Goal: Task Accomplishment & Management: Use online tool/utility

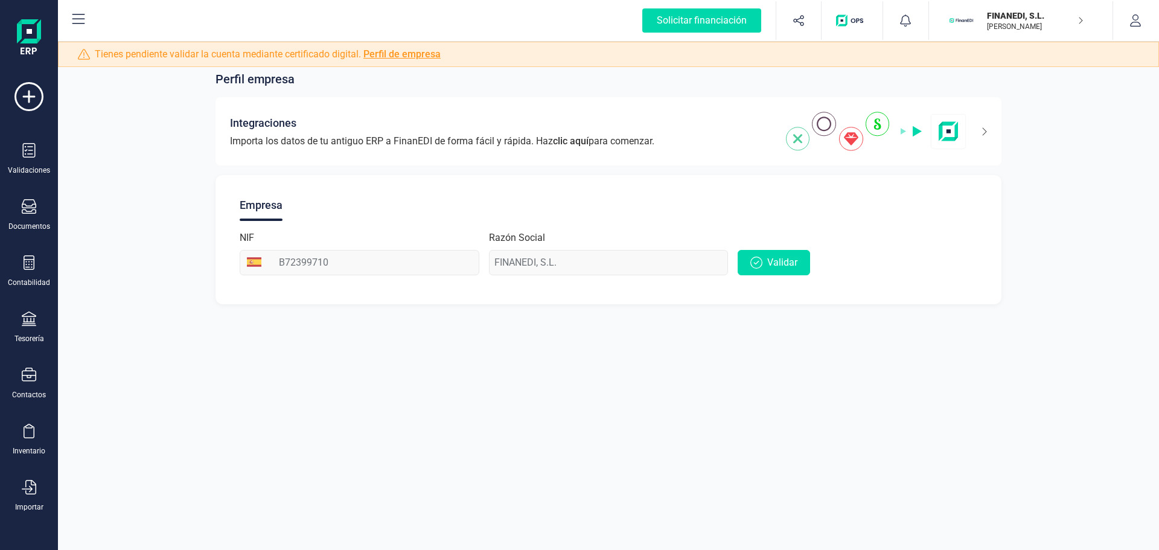
click at [1077, 14] on div "FINANEDI, [PERSON_NAME] [PERSON_NAME]" at bounding box center [1030, 20] width 106 height 27
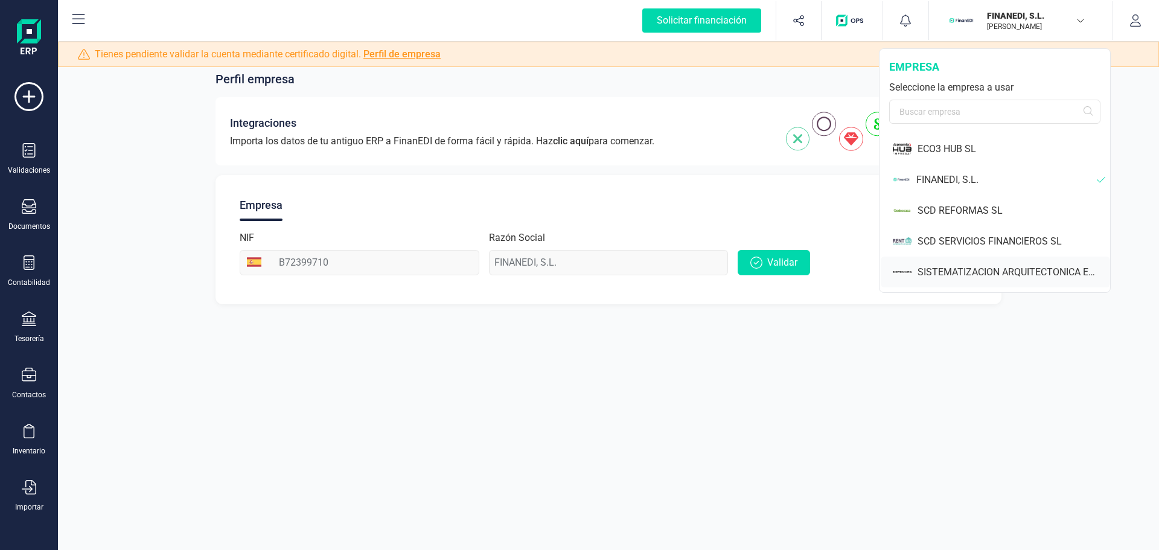
click at [1028, 278] on div "SISTEMATIZACION ARQUITECTONICA EN REFORMAS SL" at bounding box center [1013, 272] width 193 height 14
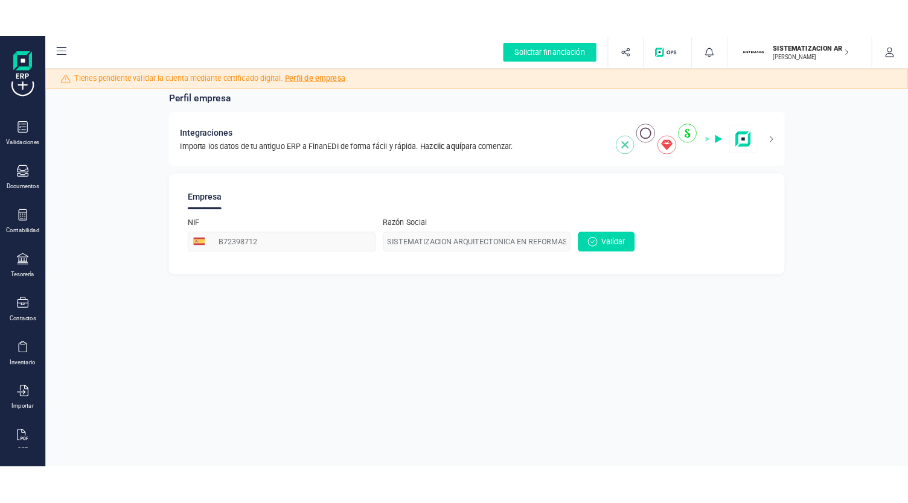
scroll to position [52, 0]
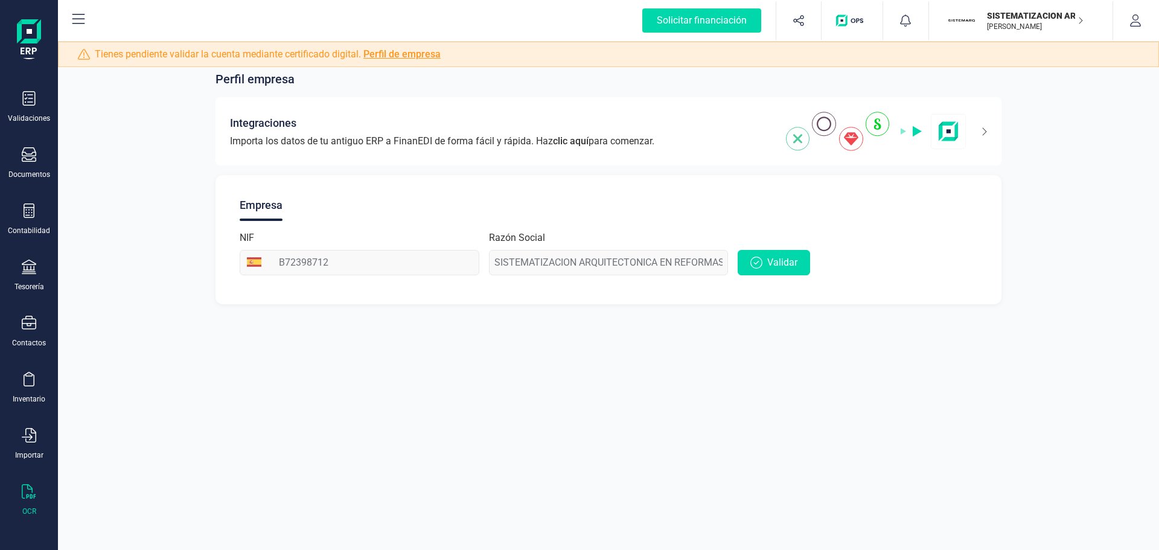
click at [23, 496] on icon at bounding box center [29, 491] width 14 height 14
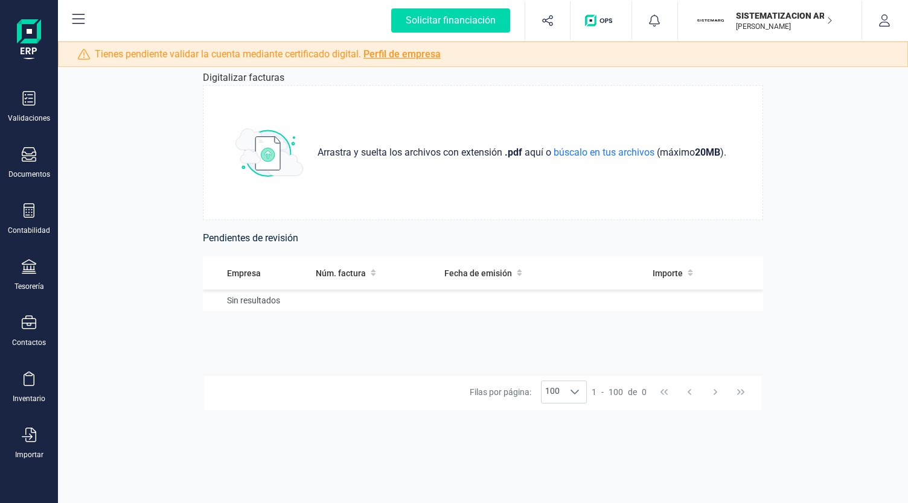
scroll to position [49, 0]
click at [831, 24] on icon "button" at bounding box center [829, 21] width 6 height 10
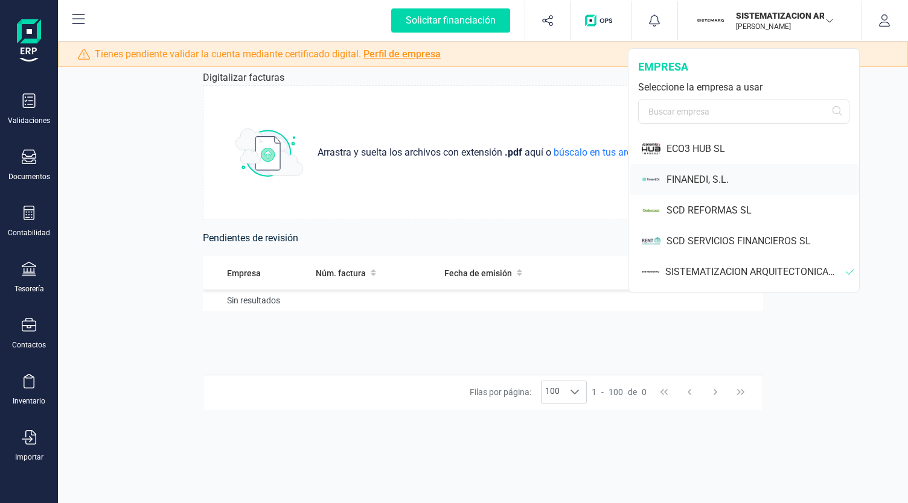
click at [715, 183] on div "FINANEDI, S.L." at bounding box center [762, 180] width 193 height 14
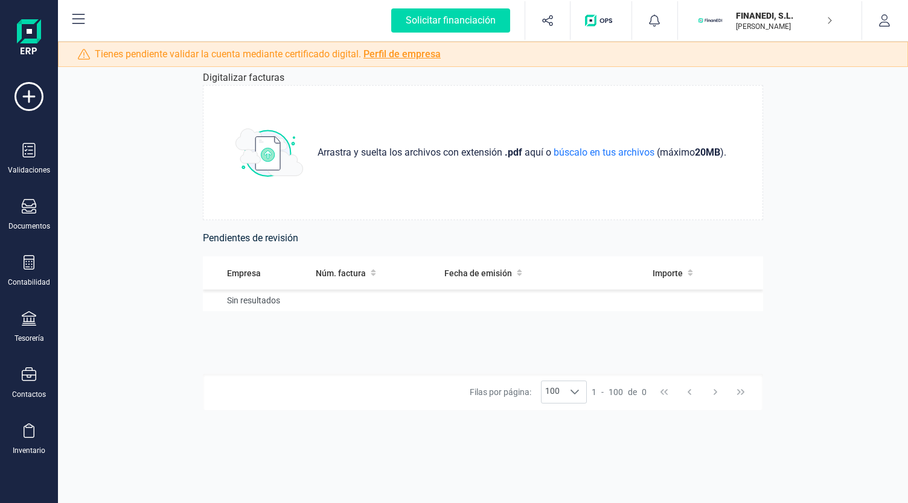
click at [30, 481] on div "Solicitar financiación Validaciones Documentos Documentos Presupuestos Pedidos …" at bounding box center [29, 249] width 48 height 499
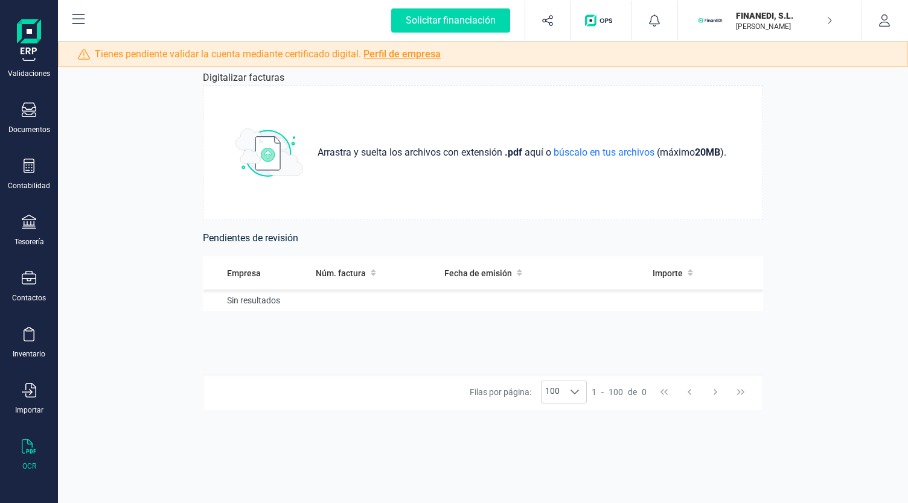
click at [36, 482] on div "Solicitar financiación Validaciones Documentos Documentos Presupuestos Pedidos …" at bounding box center [29, 249] width 48 height 499
click at [30, 457] on div "OCR" at bounding box center [29, 455] width 48 height 32
click at [572, 155] on span "búscalo en tus archivos" at bounding box center [604, 152] width 106 height 11
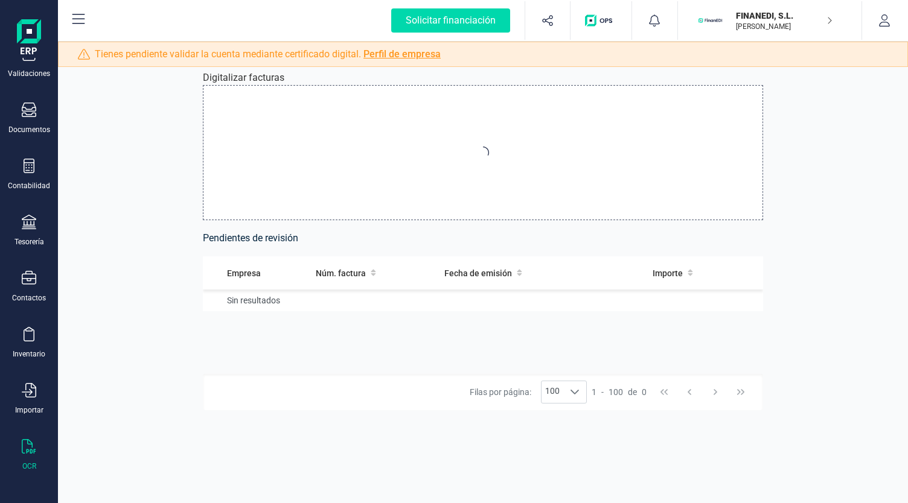
type input "C:\fakepath\google ads finanedi [DATE].pdf"
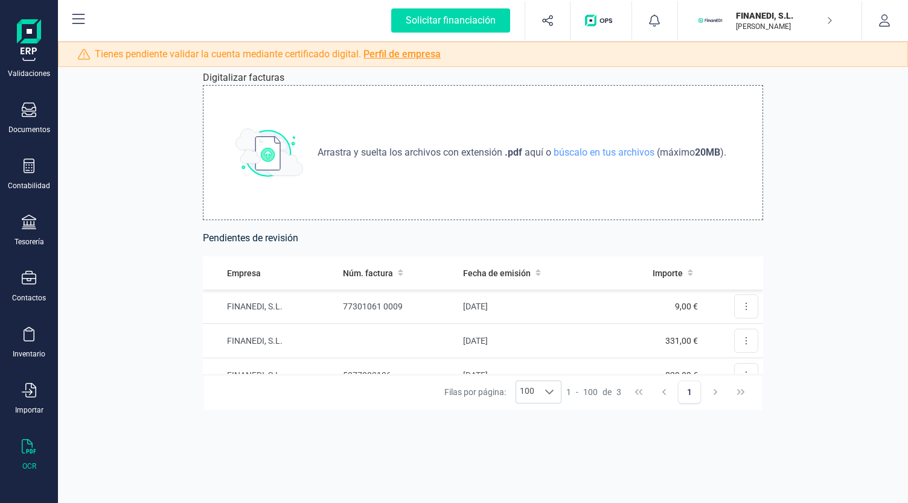
click at [798, 98] on div "Digitalizar facturas Arrastra y suelta los archivos con extensión .pdf aquí o b…" at bounding box center [483, 273] width 850 height 462
click at [739, 310] on button at bounding box center [746, 307] width 24 height 24
click at [734, 336] on span "Revisar factura" at bounding box center [716, 336] width 57 height 12
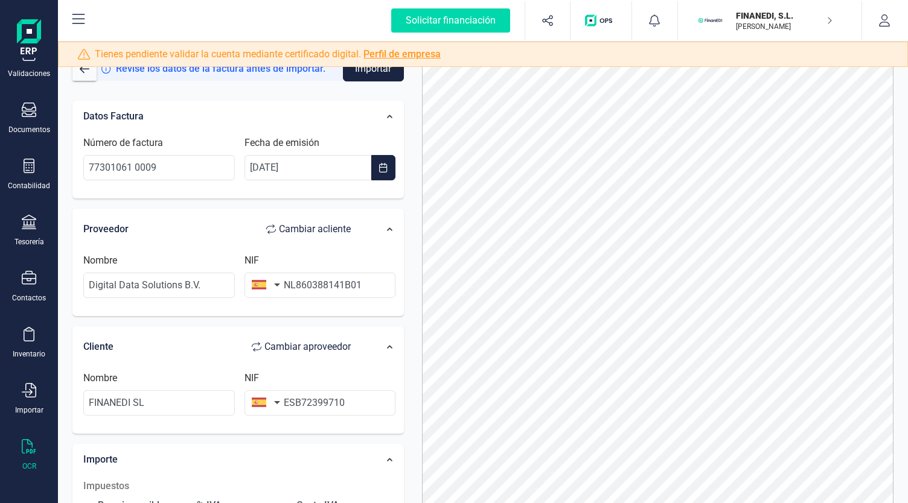
click at [274, 287] on button "button" at bounding box center [263, 285] width 38 height 24
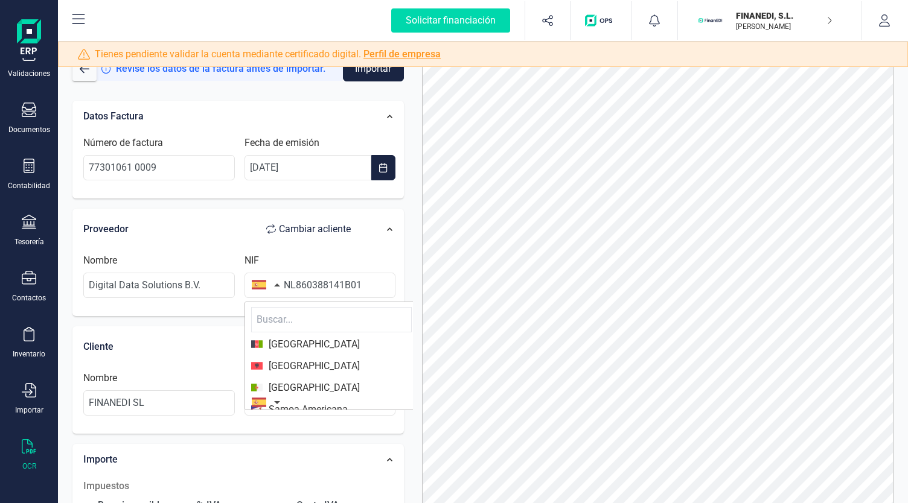
click at [288, 314] on input "text" at bounding box center [331, 319] width 161 height 25
type input "Pa"
click at [337, 366] on span "[GEOGRAPHIC_DATA]" at bounding box center [331, 366] width 161 height 14
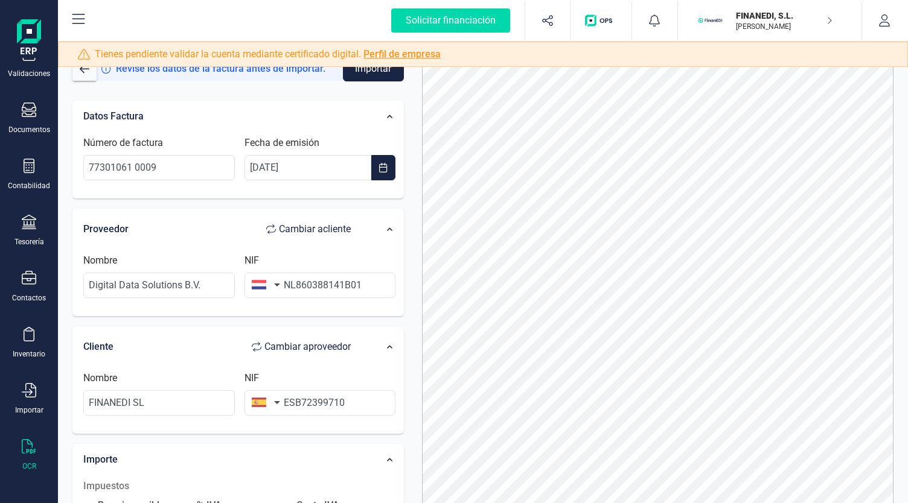
click at [272, 284] on button "button" at bounding box center [263, 285] width 38 height 24
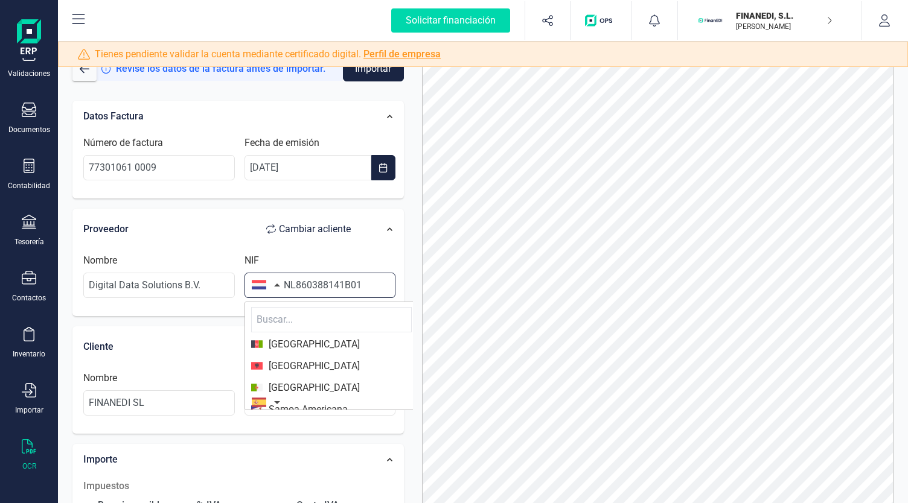
drag, startPoint x: 295, startPoint y: 284, endPoint x: 284, endPoint y: 284, distance: 10.9
click at [284, 284] on input "NL860388141B01" at bounding box center [319, 285] width 151 height 25
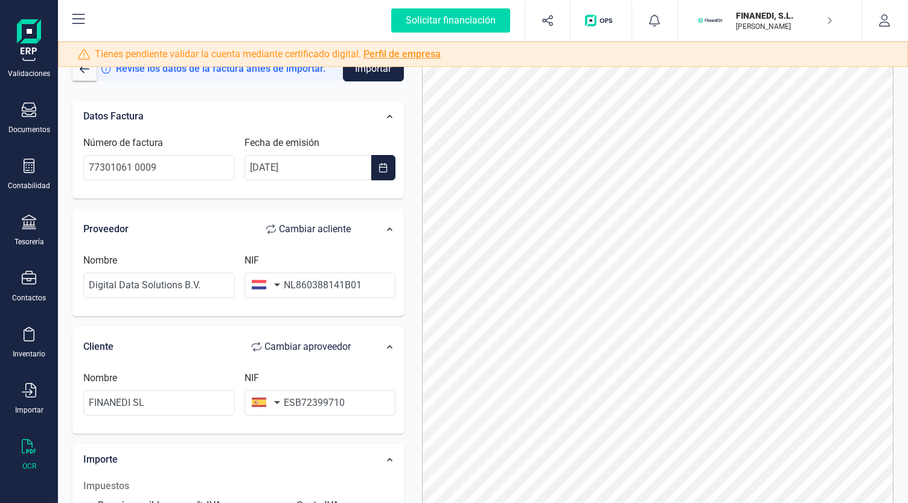
click at [315, 250] on div "Nombre Digital Data Solutions B.V. NIF NL860388141B01" at bounding box center [239, 280] width 324 height 66
click at [383, 77] on button "Importar" at bounding box center [373, 68] width 61 height 25
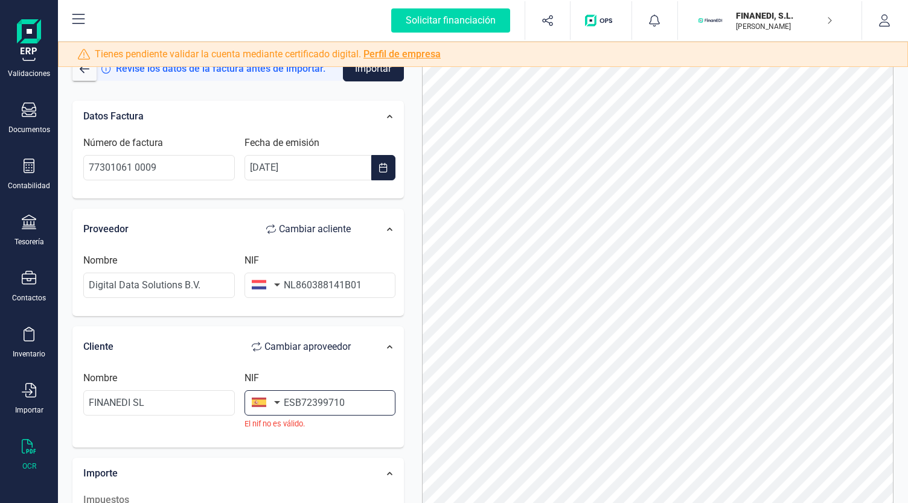
drag, startPoint x: 293, startPoint y: 400, endPoint x: 268, endPoint y: 401, distance: 25.4
click at [269, 400] on div "NIF ESB72399710 El nif no [PERSON_NAME]." at bounding box center [320, 400] width 161 height 59
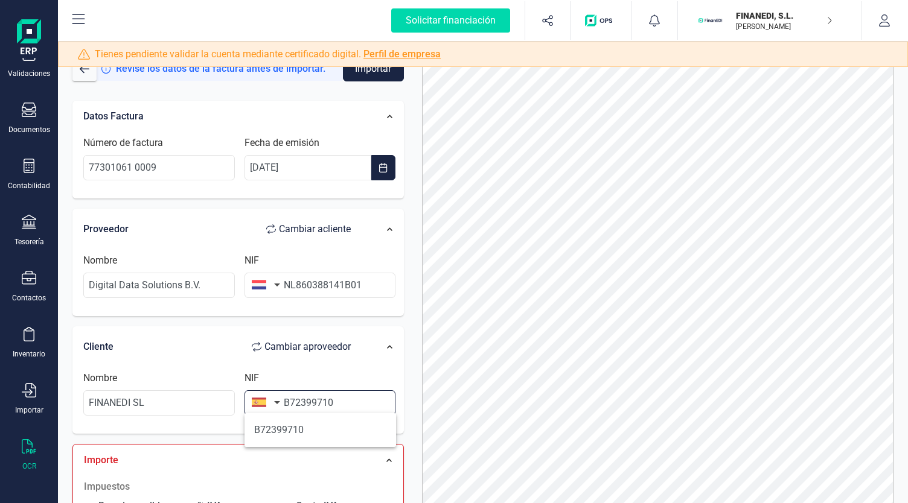
type input "B72399710"
click at [379, 378] on div "NIF B72399710" at bounding box center [320, 393] width 161 height 45
click at [343, 401] on input "B72399710" at bounding box center [319, 402] width 151 height 25
click at [386, 77] on button "Importar" at bounding box center [373, 68] width 61 height 25
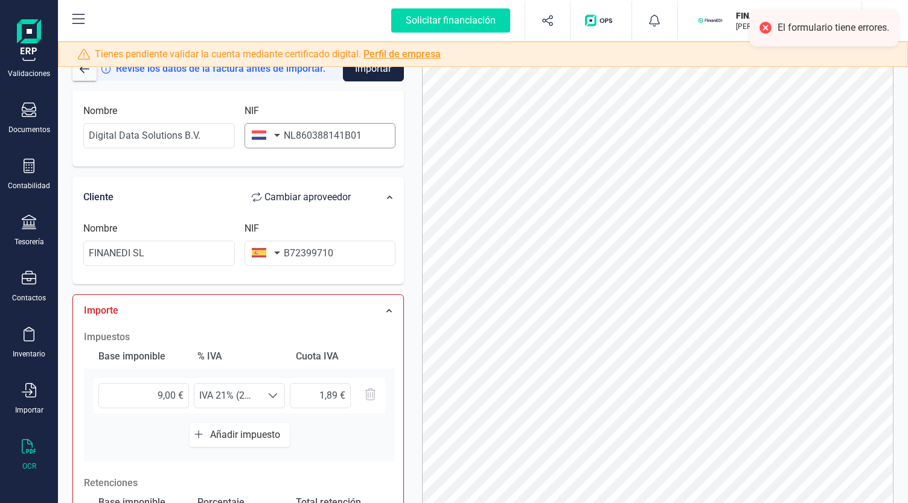
scroll to position [304, 0]
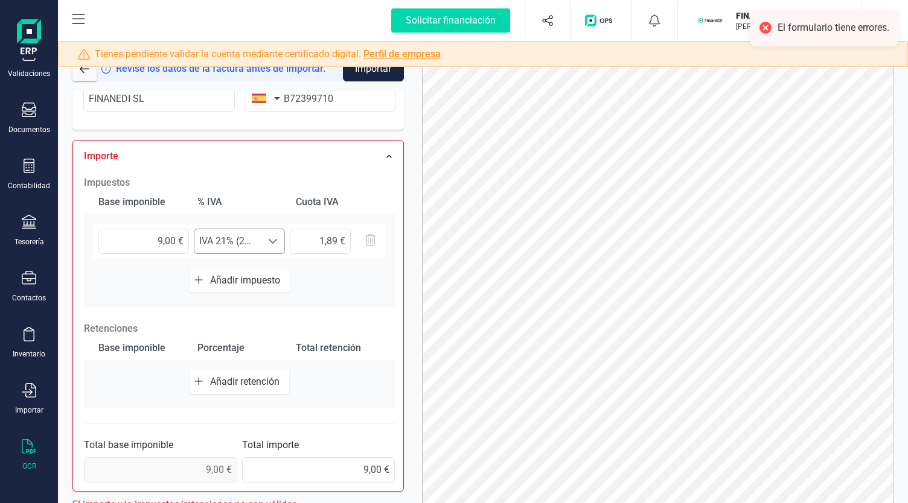
click at [269, 237] on span at bounding box center [273, 242] width 10 height 10
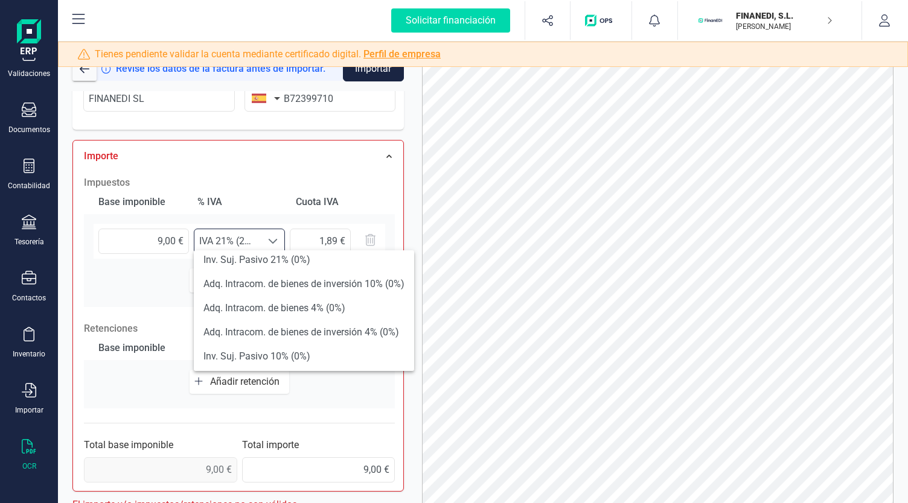
scroll to position [362, 0]
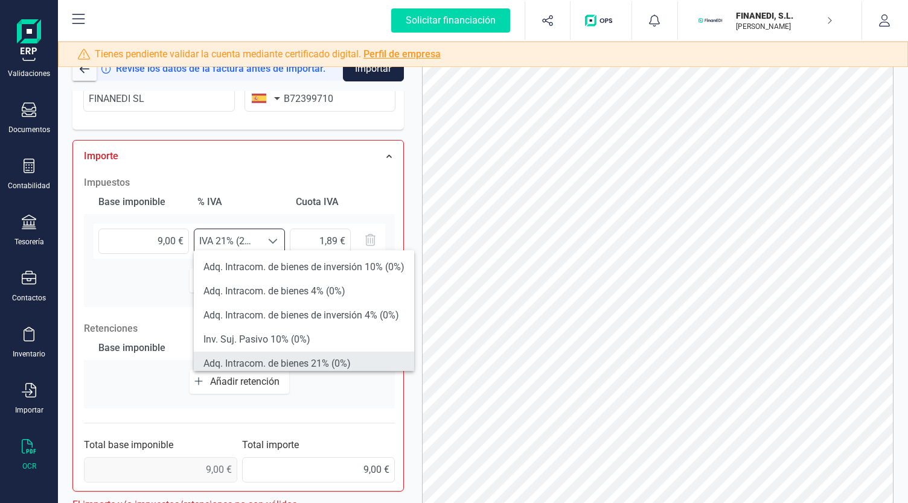
click at [307, 360] on li "Adq. Intracom. de bienes 21% (0%)" at bounding box center [304, 364] width 220 height 24
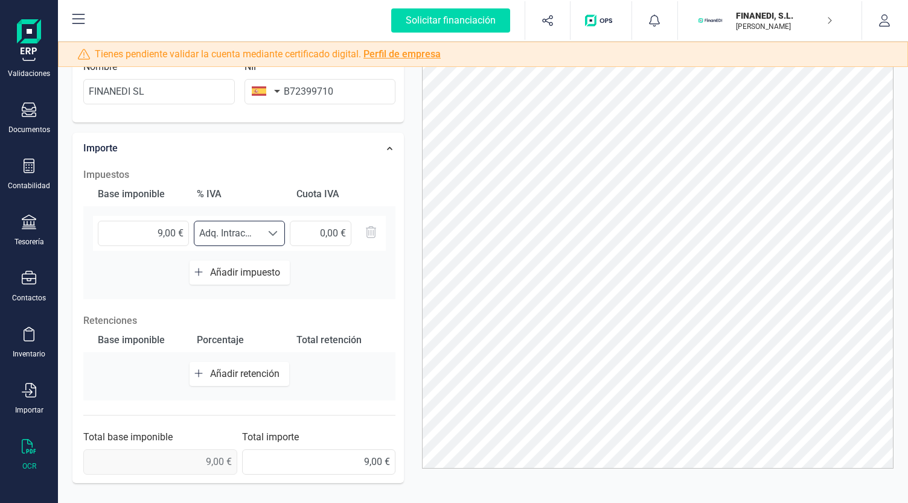
scroll to position [229, 0]
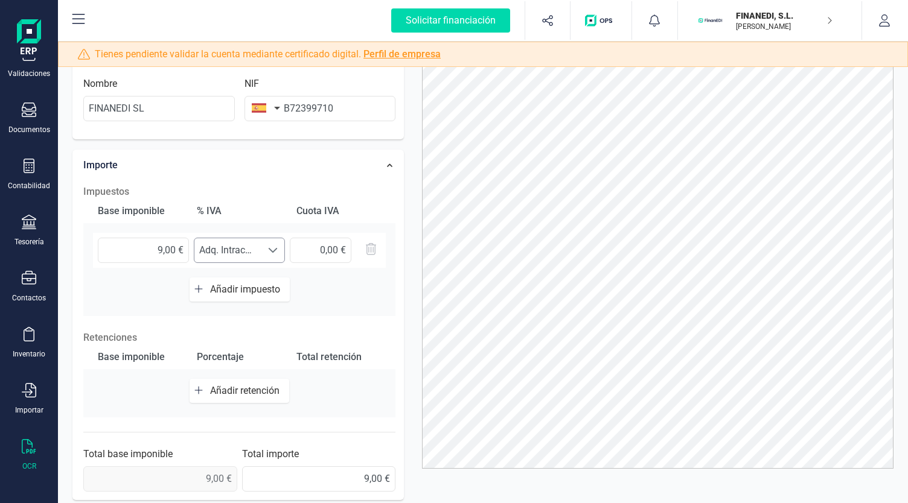
click at [274, 252] on span at bounding box center [273, 251] width 10 height 10
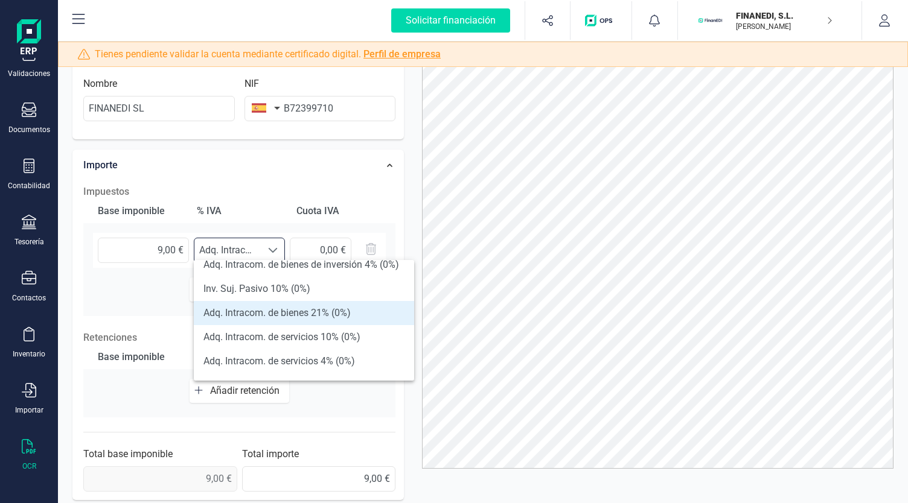
scroll to position [444, 0]
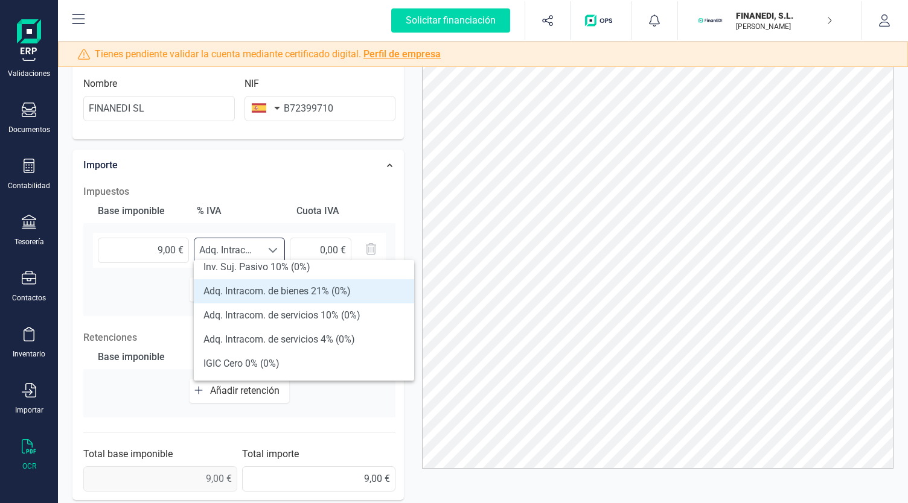
click at [327, 290] on li "Adq. Intracom. de bienes 21% (0%)" at bounding box center [304, 291] width 220 height 24
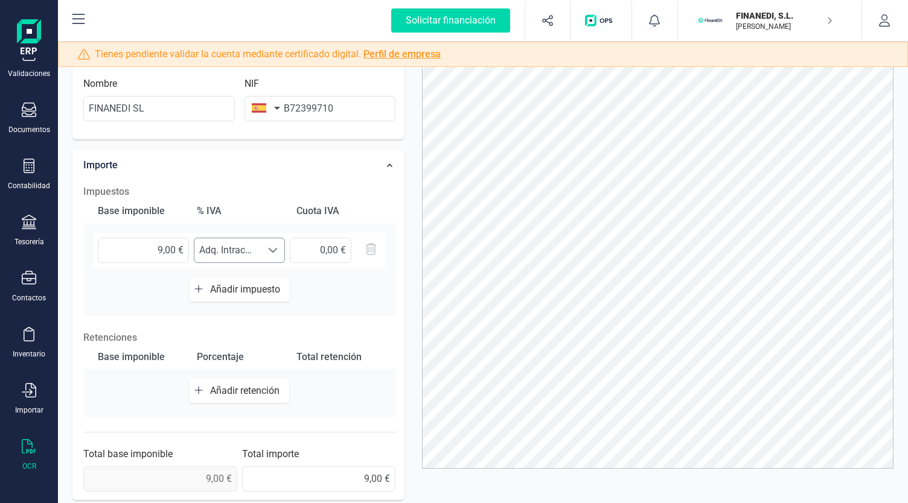
click at [270, 251] on span at bounding box center [273, 251] width 10 height 10
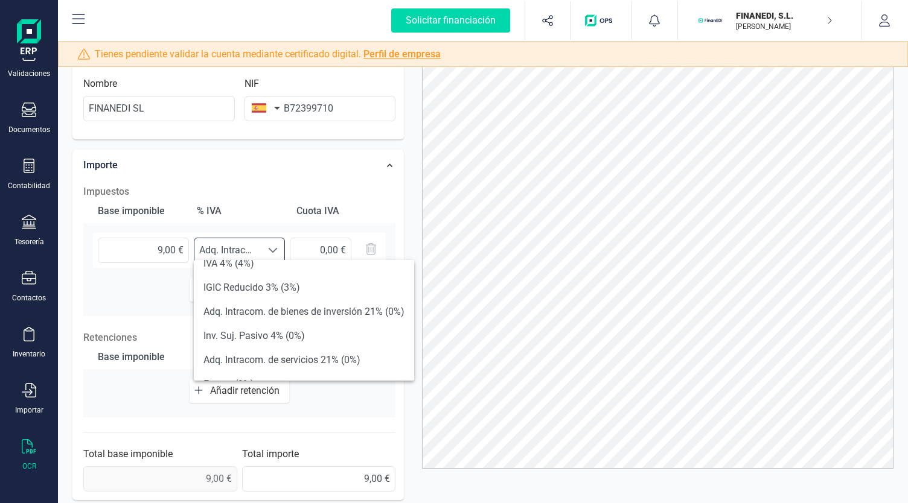
scroll to position [241, 0]
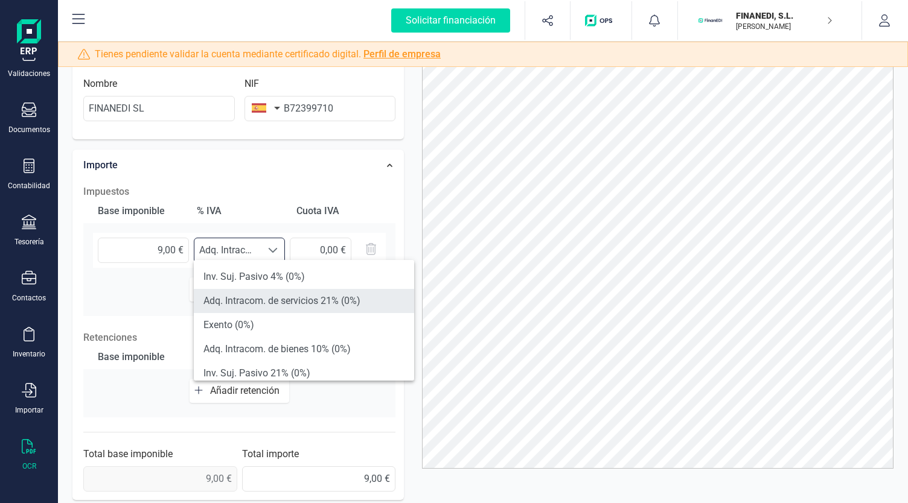
click at [356, 300] on li "Adq. Intracom. de servicios 21% (0%)" at bounding box center [304, 301] width 220 height 24
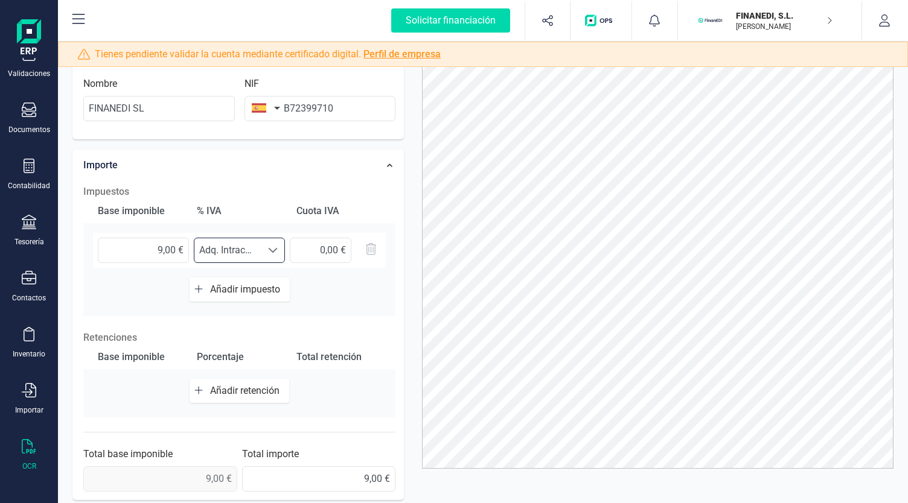
click at [263, 253] on div at bounding box center [272, 250] width 23 height 24
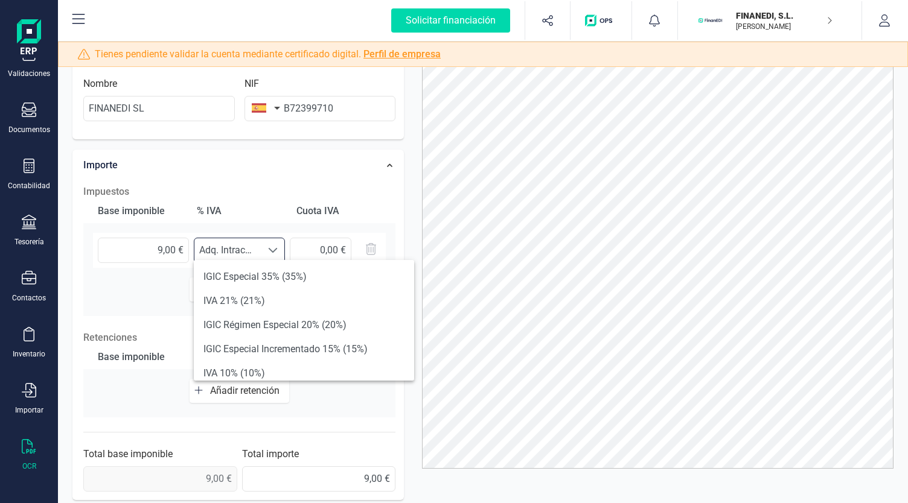
click at [362, 211] on div "Cuota IVA" at bounding box center [338, 211] width 94 height 24
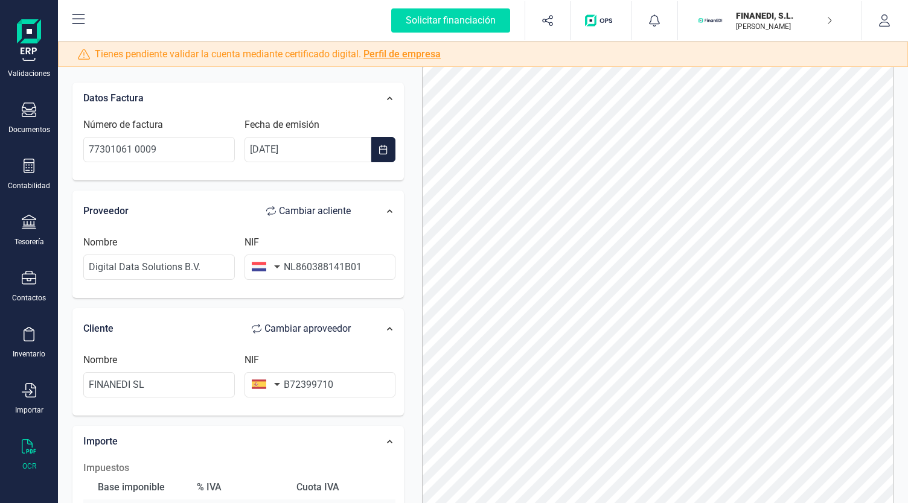
scroll to position [0, 0]
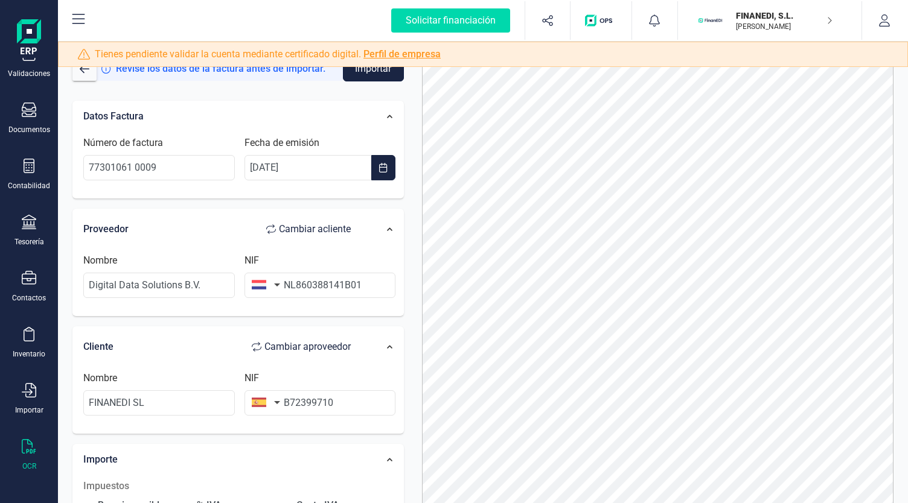
click at [373, 72] on button "Importar" at bounding box center [373, 68] width 61 height 25
drag, startPoint x: 295, startPoint y: 282, endPoint x: 278, endPoint y: 284, distance: 16.4
click at [278, 282] on div "NIF NL860388141B01" at bounding box center [320, 275] width 161 height 45
type input "860388141B01"
click at [370, 80] on button "Importar" at bounding box center [373, 68] width 61 height 25
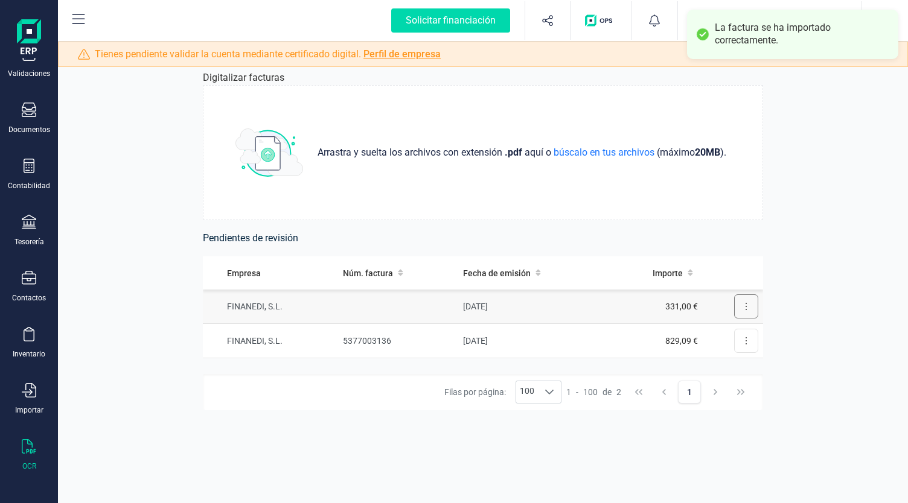
click at [740, 307] on button at bounding box center [746, 307] width 24 height 24
click at [723, 333] on span "Revisar factura" at bounding box center [716, 336] width 57 height 12
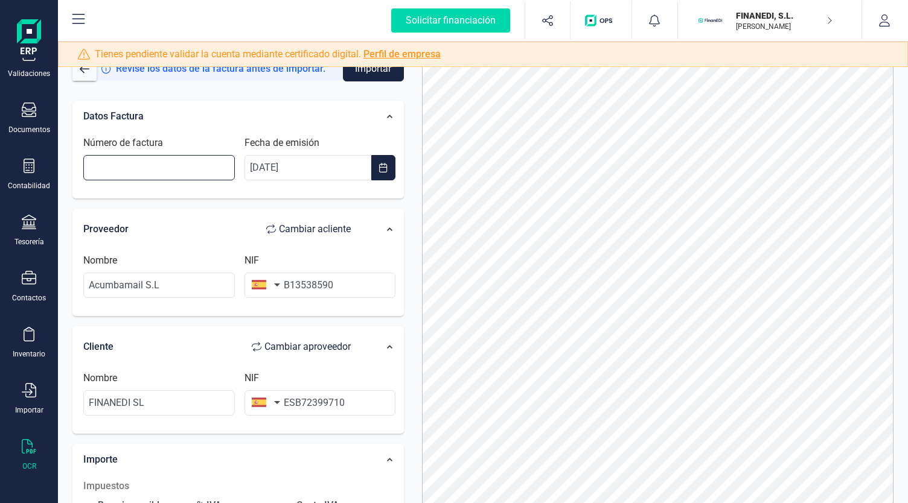
click at [99, 160] on input "Número de factura" at bounding box center [158, 167] width 151 height 25
paste input "25Z00026221"
type input "25Z00026221"
click at [253, 130] on div "Número de factura 25Z00026221 Fecha de emisión [DATE]" at bounding box center [239, 163] width 324 height 66
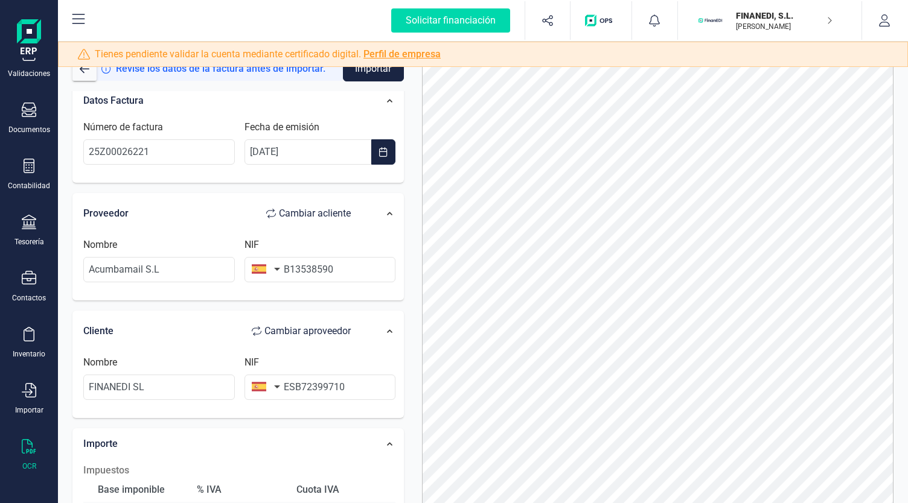
scroll to position [60, 0]
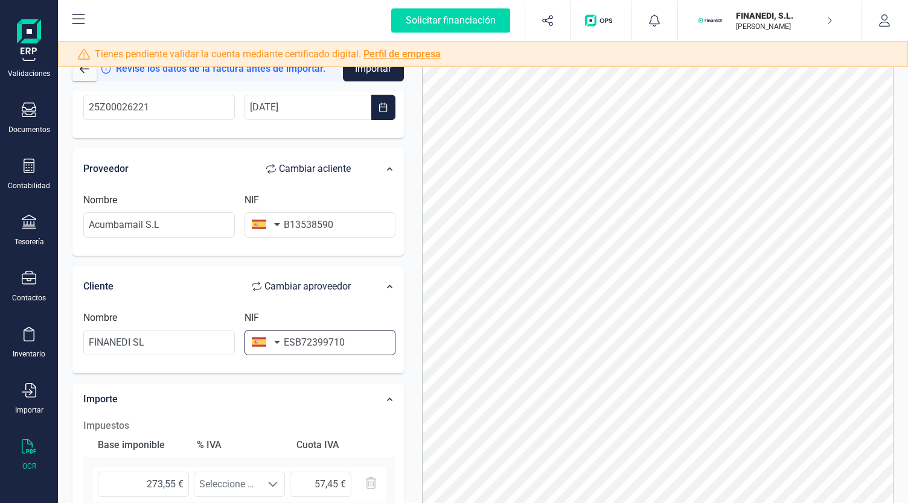
drag, startPoint x: 293, startPoint y: 339, endPoint x: 276, endPoint y: 337, distance: 16.4
click at [276, 337] on div "NIF ESB72399710" at bounding box center [320, 333] width 161 height 45
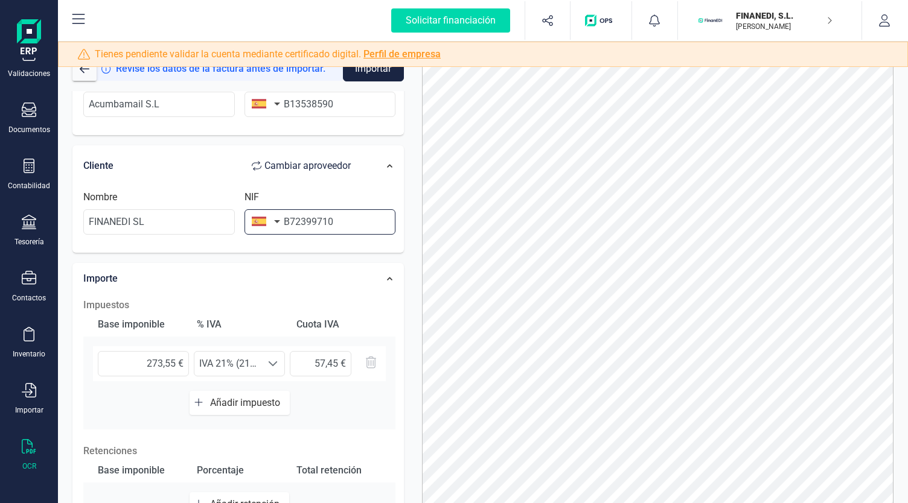
scroll to position [290, 0]
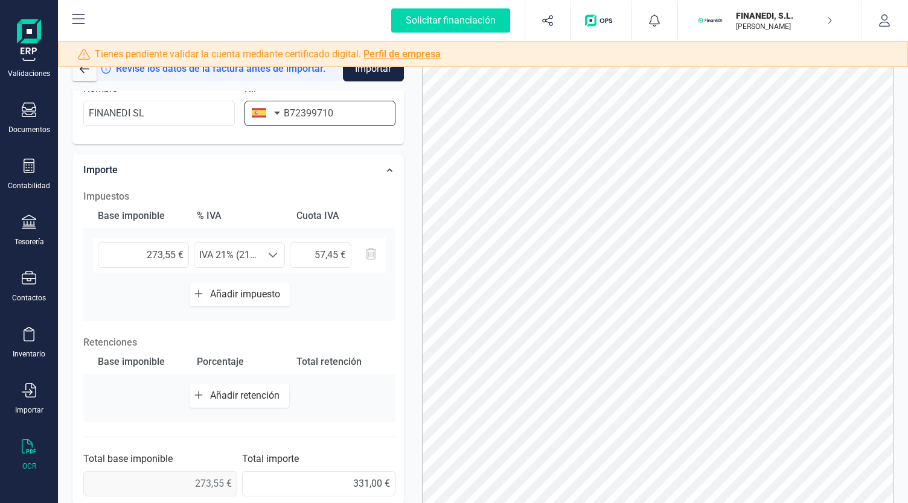
type input "B72399710"
click at [336, 310] on div "Base imponible % [PERSON_NAME] [PERSON_NAME] 273,55 € Seleccione un % IVA 21% (…" at bounding box center [239, 262] width 312 height 117
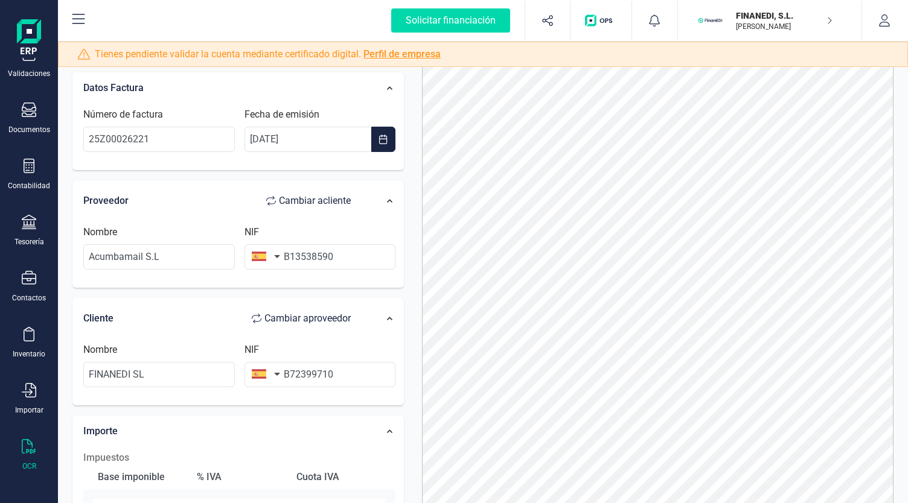
scroll to position [0, 0]
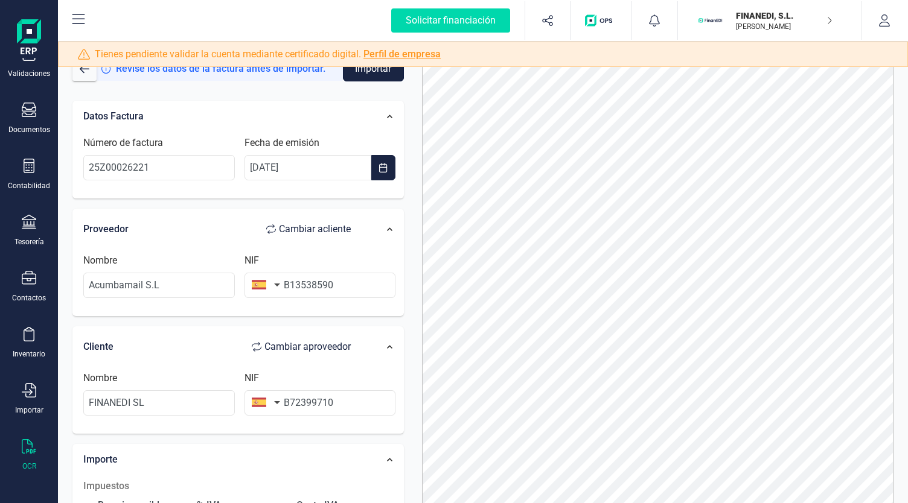
click at [381, 74] on button "Importar" at bounding box center [373, 68] width 61 height 25
click at [82, 75] on button "button" at bounding box center [84, 69] width 24 height 24
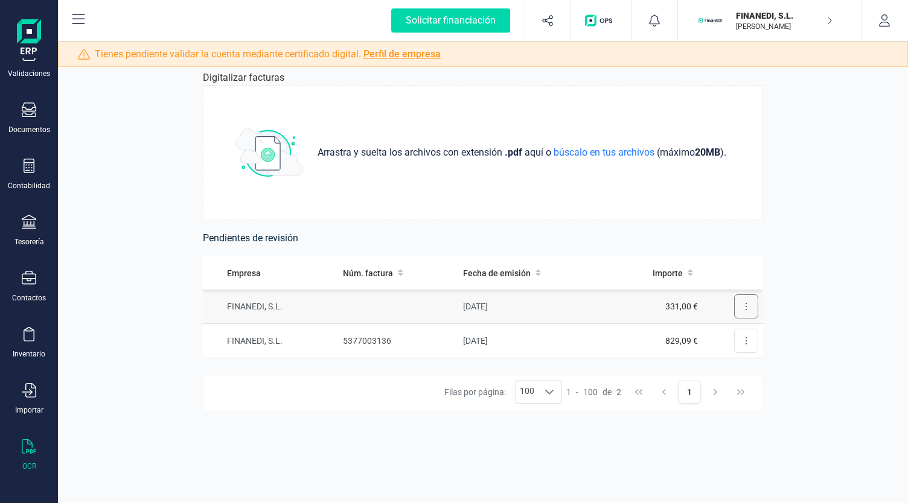
click at [734, 311] on button at bounding box center [746, 307] width 24 height 24
click at [712, 365] on span "Eliminar factura" at bounding box center [718, 361] width 60 height 12
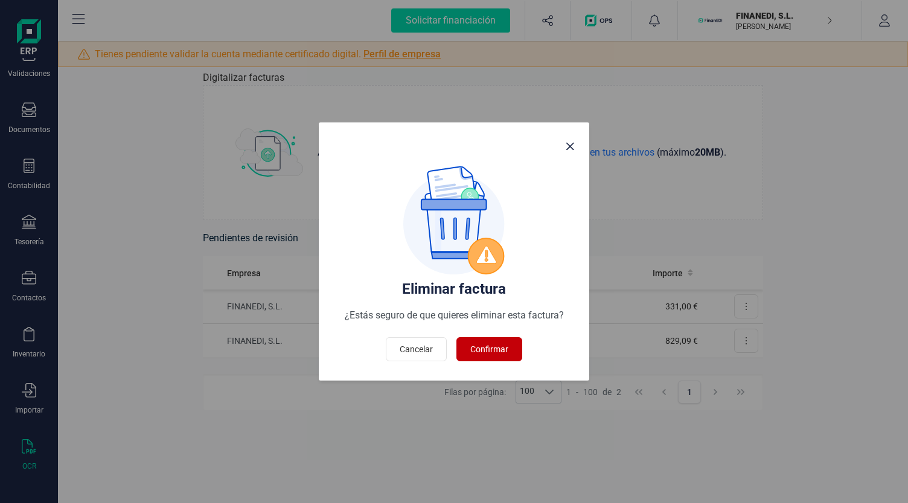
click at [492, 349] on span "Confirmar" at bounding box center [489, 349] width 38 height 12
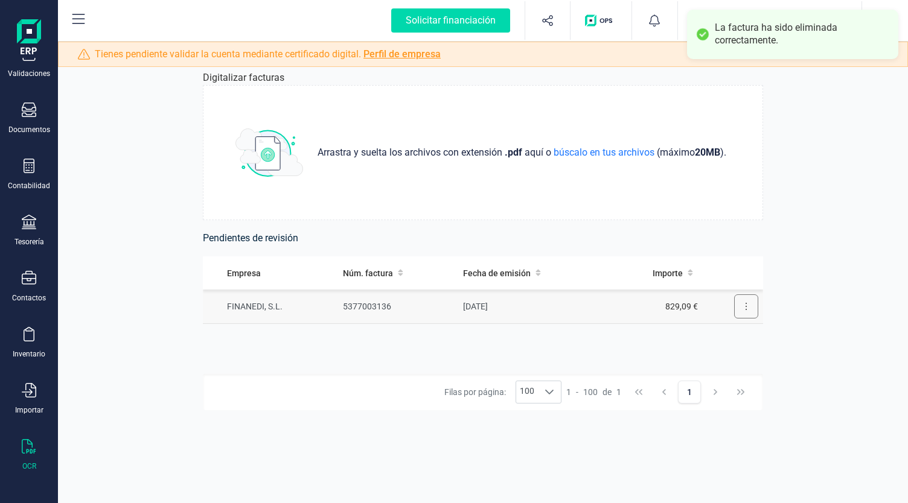
click at [745, 314] on button at bounding box center [746, 307] width 24 height 24
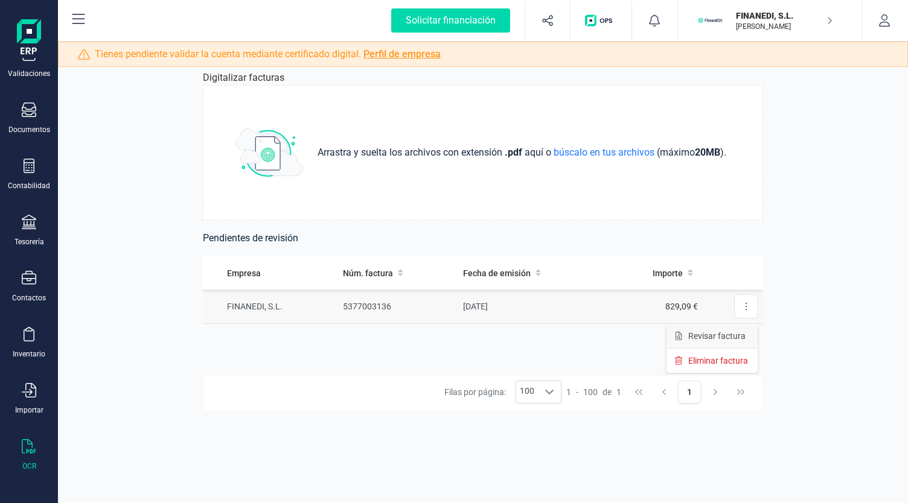
click at [735, 329] on button "Revisar factura" at bounding box center [711, 336] width 91 height 24
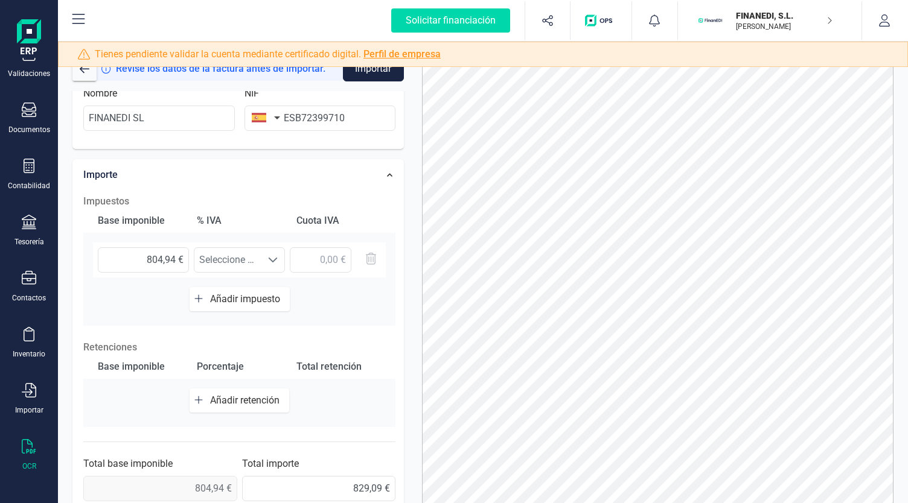
scroll to position [290, 0]
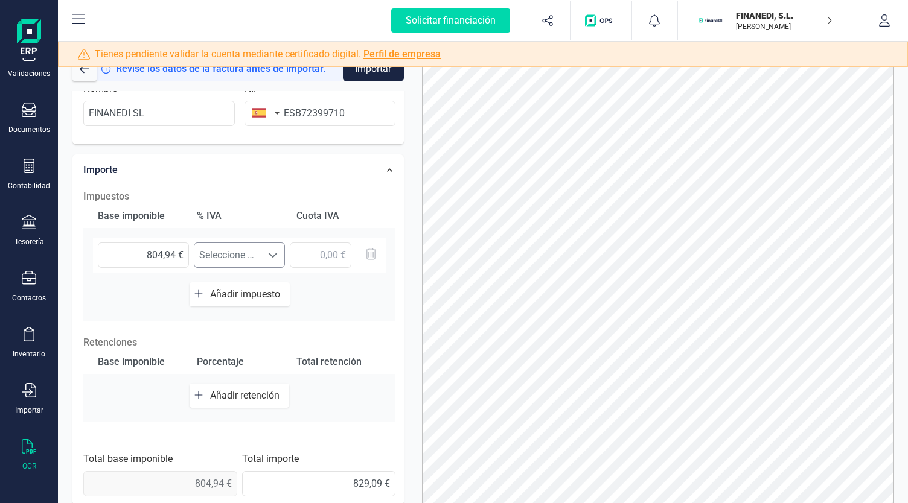
click at [261, 255] on span "Seleccione un %" at bounding box center [227, 255] width 67 height 24
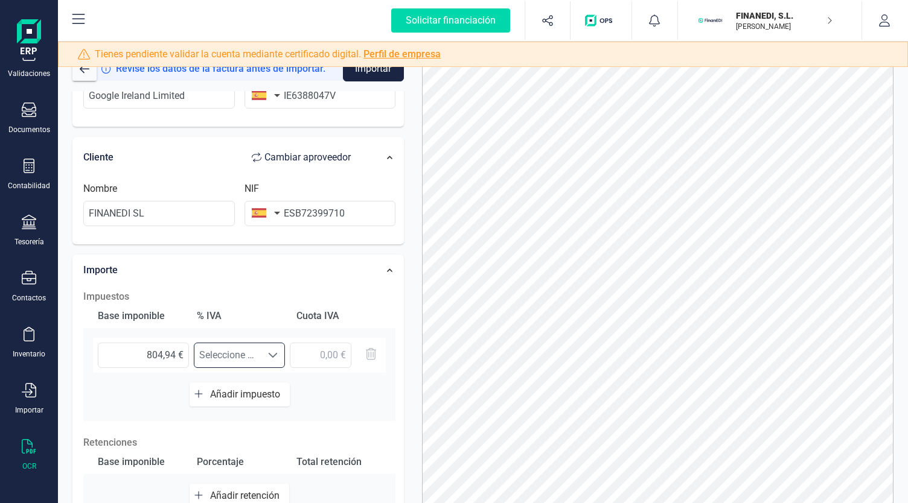
scroll to position [109, 0]
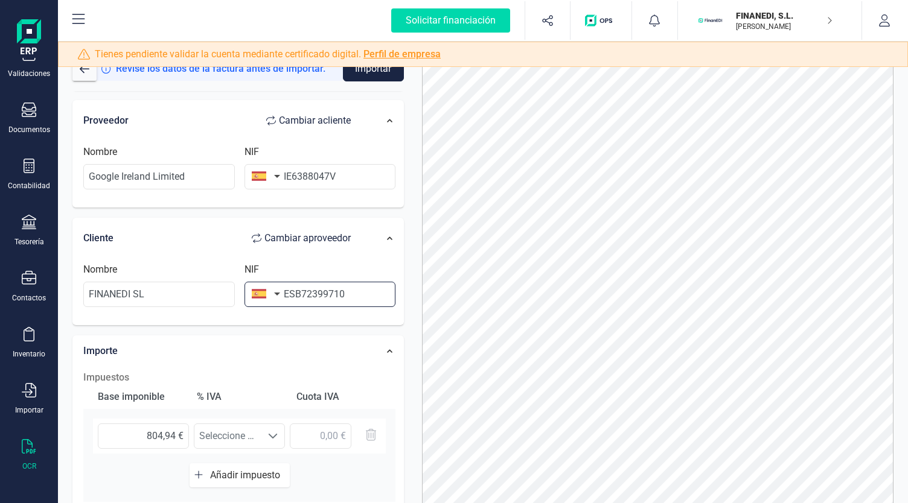
drag, startPoint x: 295, startPoint y: 296, endPoint x: 258, endPoint y: 283, distance: 38.9
click at [261, 283] on div "NIF ESB72399710" at bounding box center [320, 285] width 161 height 45
click at [343, 296] on input "B72399710" at bounding box center [319, 294] width 151 height 25
type input "B72399710"
drag, startPoint x: 328, startPoint y: 319, endPoint x: 340, endPoint y: 308, distance: 16.2
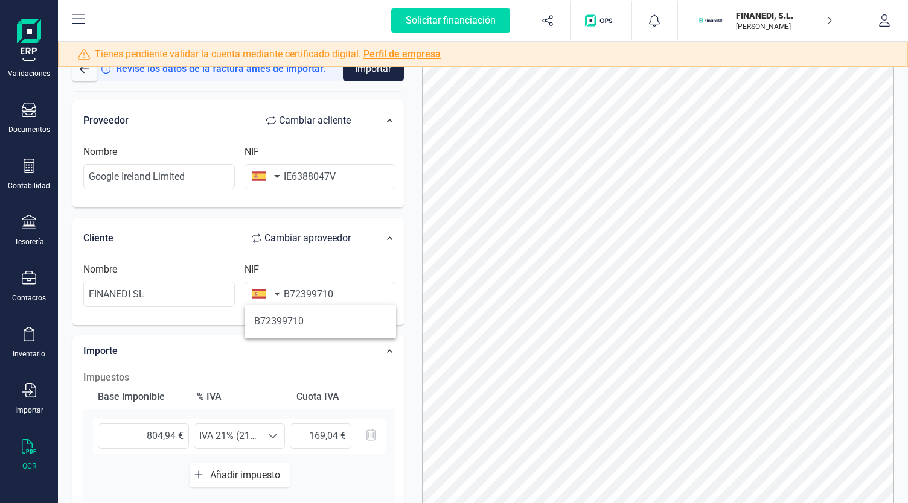
click at [328, 319] on li "B72399710" at bounding box center [319, 322] width 151 height 24
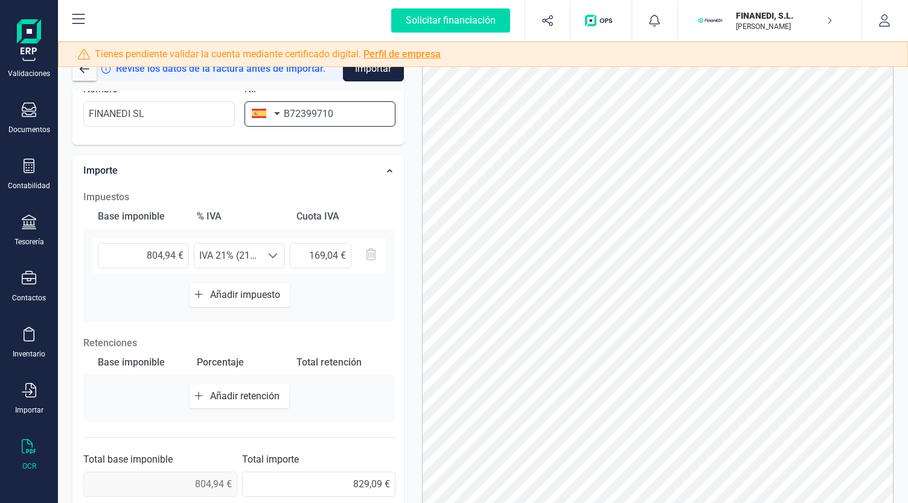
scroll to position [290, 0]
click at [268, 258] on div at bounding box center [272, 255] width 23 height 24
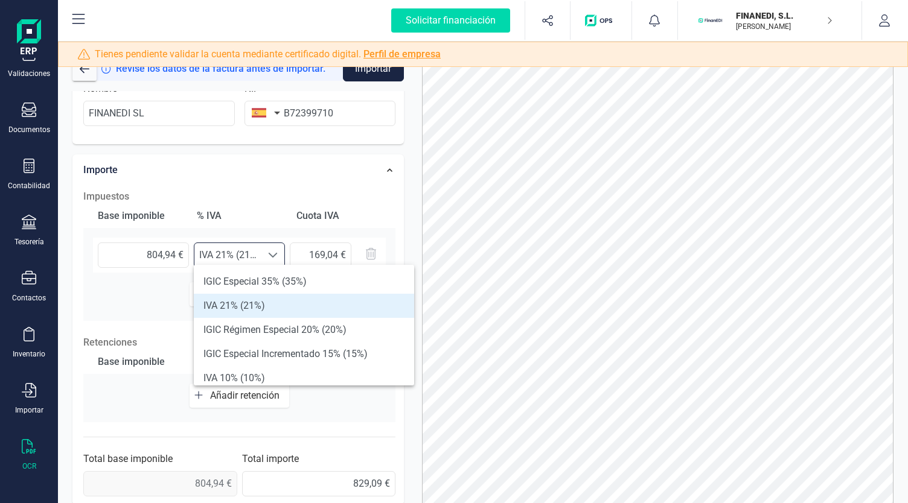
click at [268, 258] on div at bounding box center [272, 255] width 23 height 24
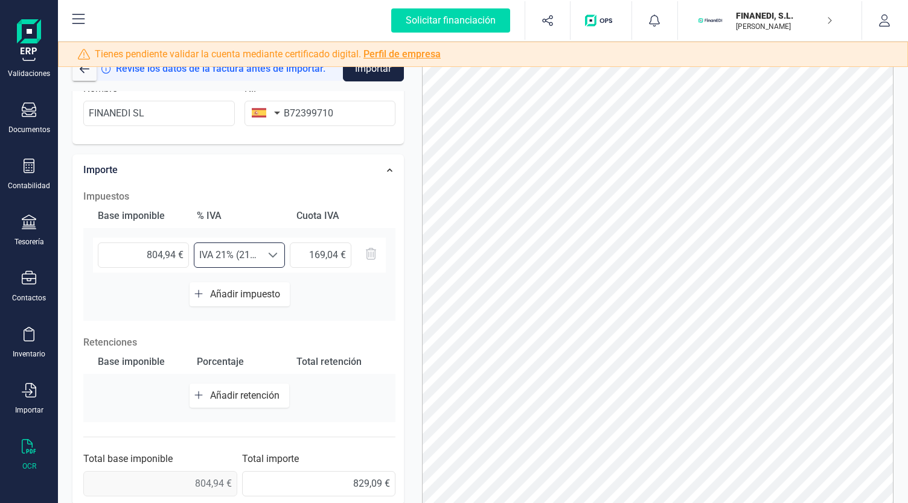
click at [273, 254] on span at bounding box center [273, 255] width 10 height 10
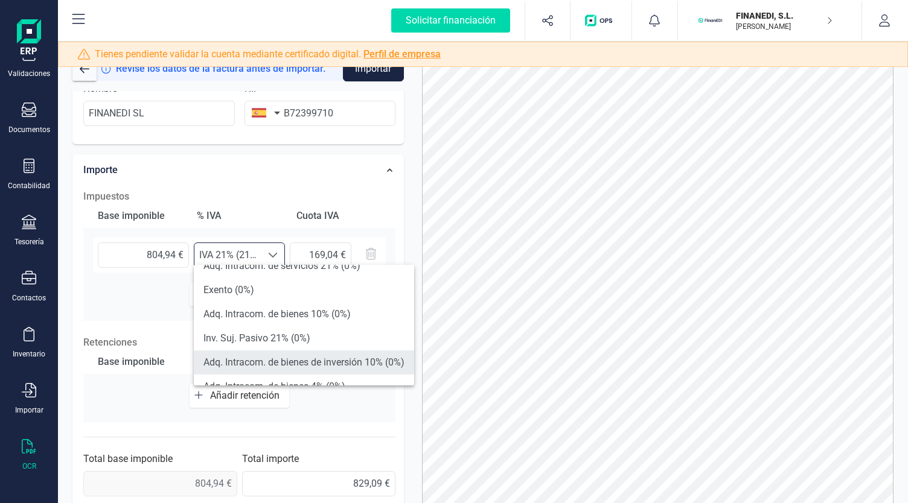
scroll to position [263, 0]
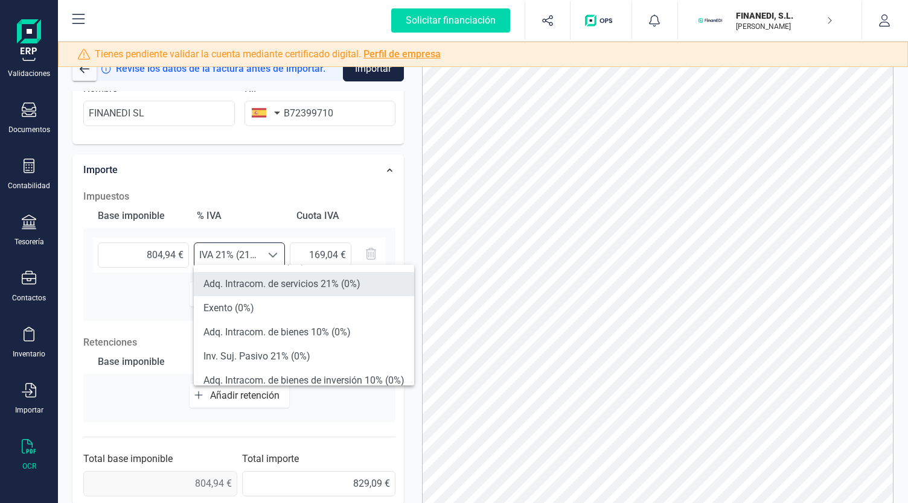
click at [305, 284] on li "Adq. Intracom. de servicios 21% (0%)" at bounding box center [304, 284] width 220 height 24
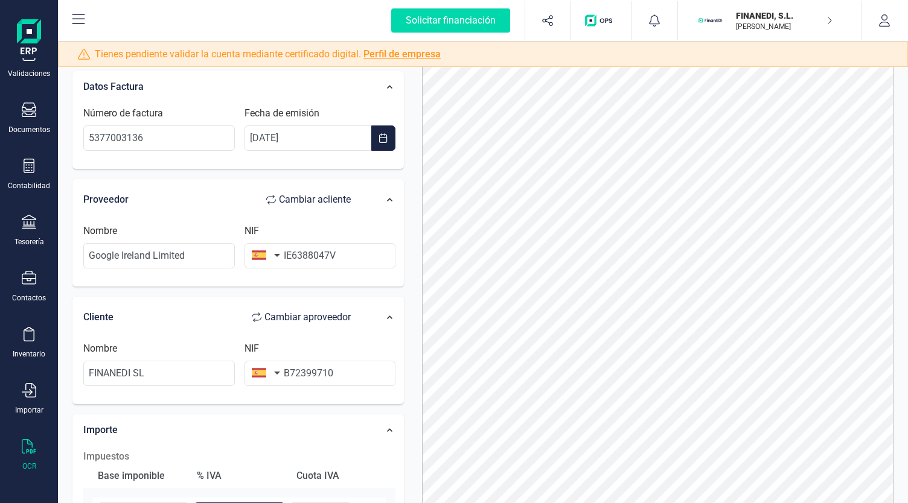
scroll to position [0, 0]
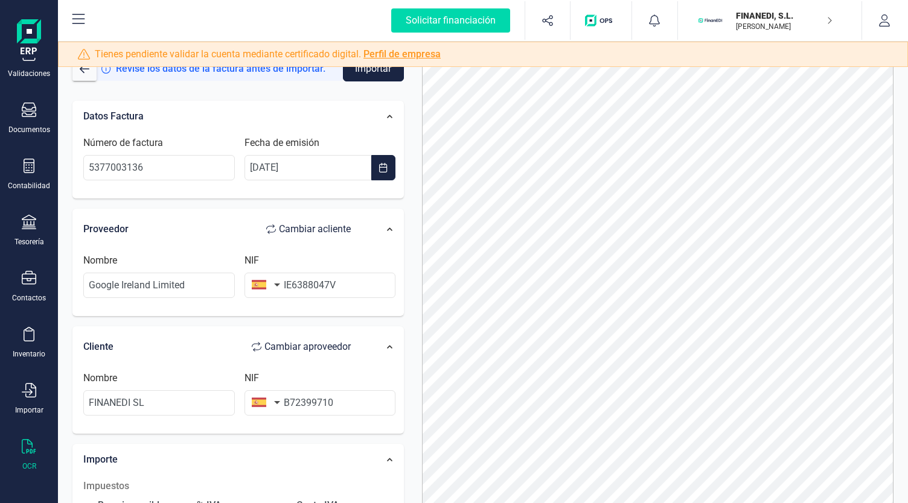
click at [369, 74] on button "Importar" at bounding box center [373, 68] width 61 height 25
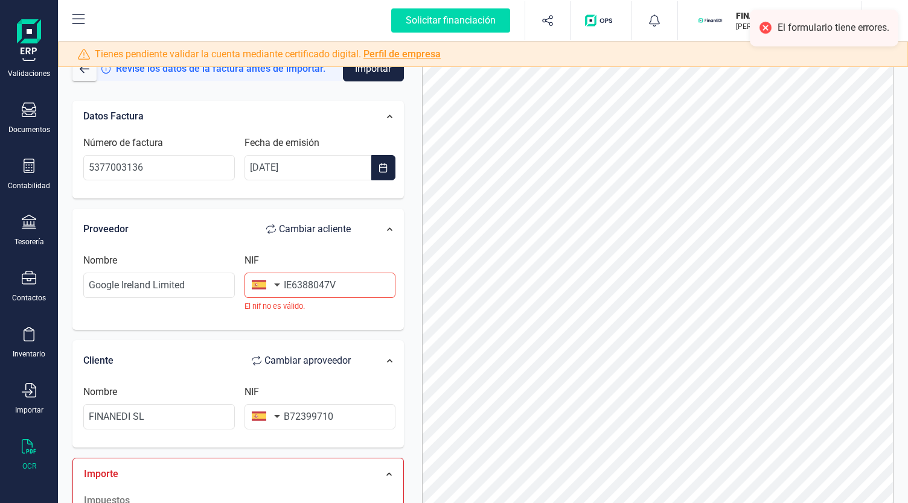
click at [273, 278] on button "button" at bounding box center [263, 285] width 38 height 24
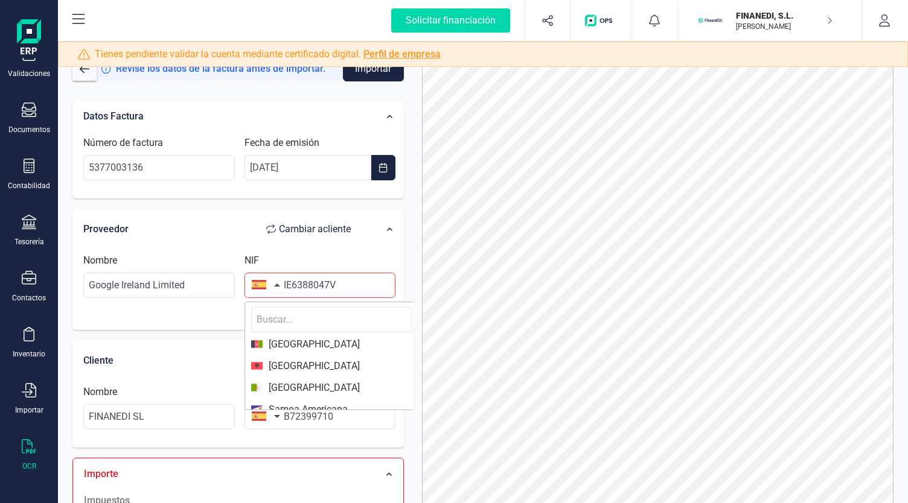
click at [266, 314] on input "text" at bounding box center [331, 319] width 161 height 25
type input "ir"
click at [301, 384] on span "[GEOGRAPHIC_DATA]" at bounding box center [331, 388] width 161 height 14
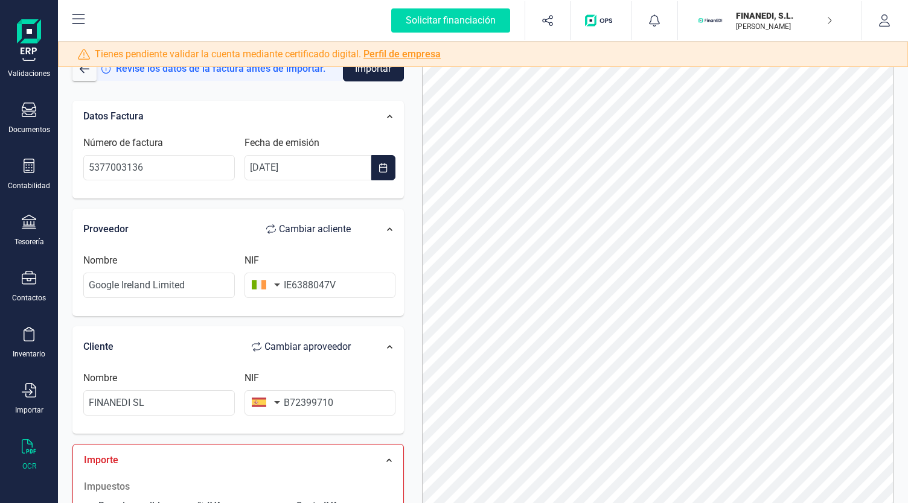
click at [367, 77] on button "Importar" at bounding box center [373, 68] width 61 height 25
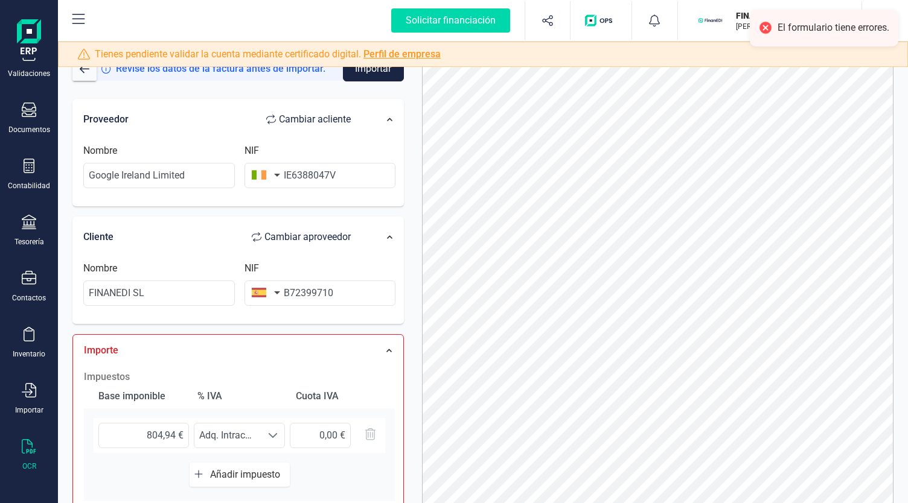
scroll to position [241, 0]
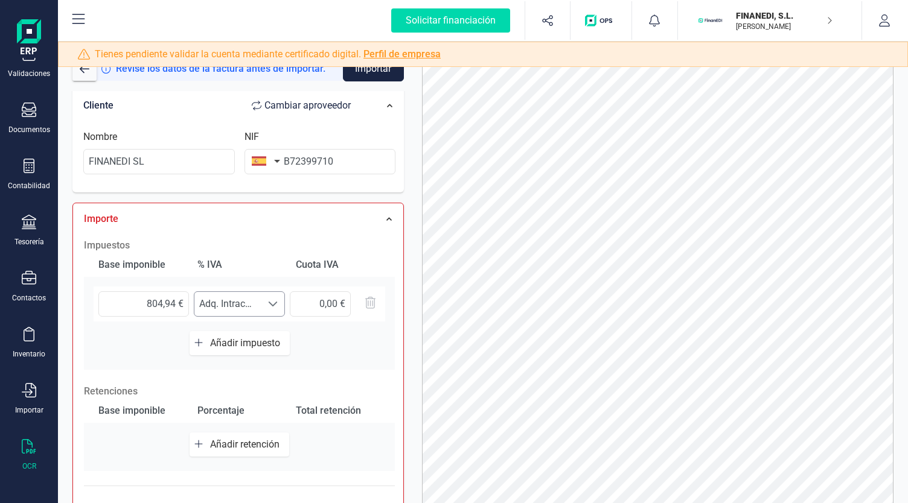
click at [270, 310] on div at bounding box center [272, 304] width 23 height 24
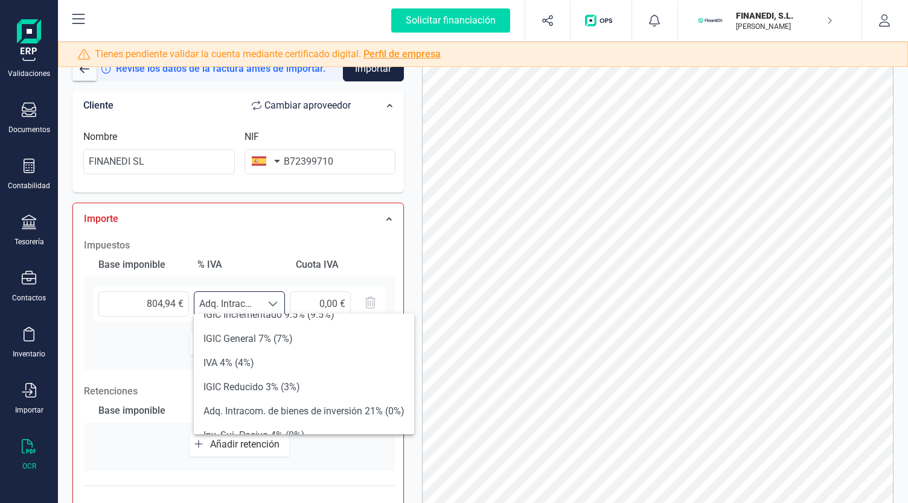
scroll to position [181, 0]
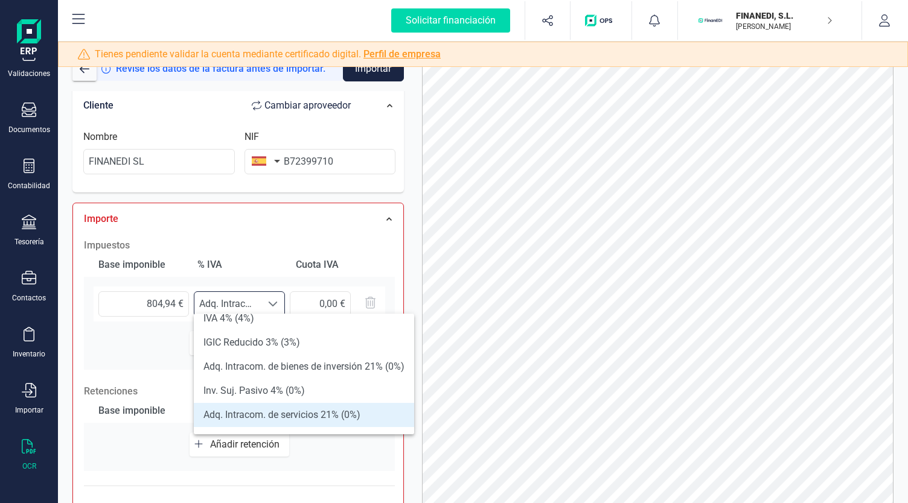
click at [301, 413] on li "Adq. Intracom. de servicios 21% (0%)" at bounding box center [304, 415] width 220 height 24
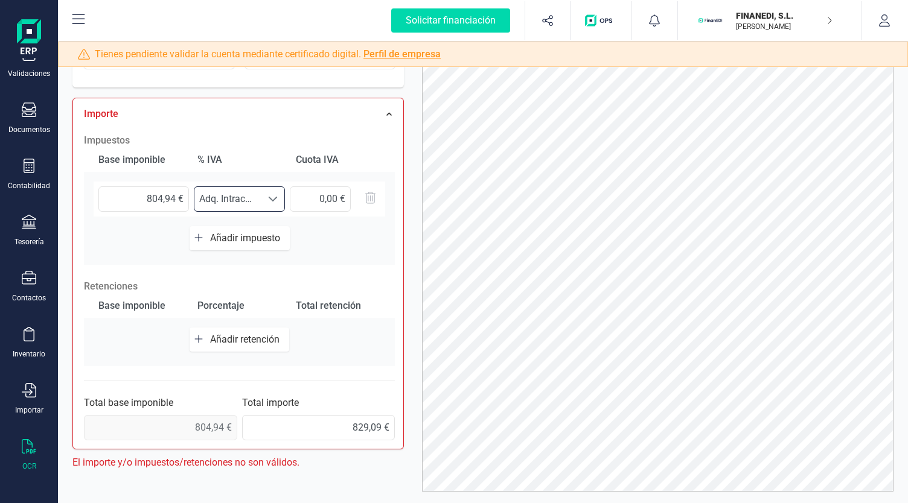
scroll to position [60, 0]
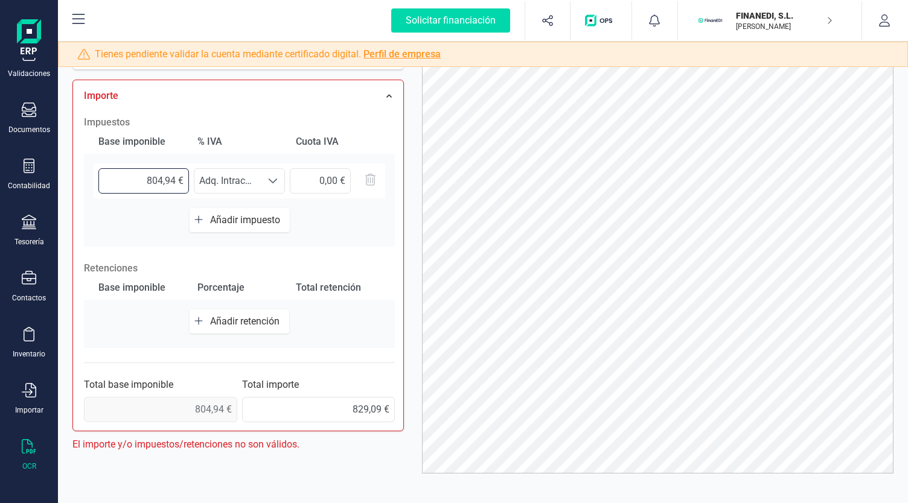
drag, startPoint x: 155, startPoint y: 182, endPoint x: 162, endPoint y: 182, distance: 7.2
click at [162, 182] on input "804,94 €" at bounding box center [143, 180] width 91 height 25
type input "829,09 €"
click at [334, 244] on div "Impuestos Base imponible % [PERSON_NAME] [PERSON_NAME] 829,09 € Seleccione un %…" at bounding box center [239, 268] width 323 height 319
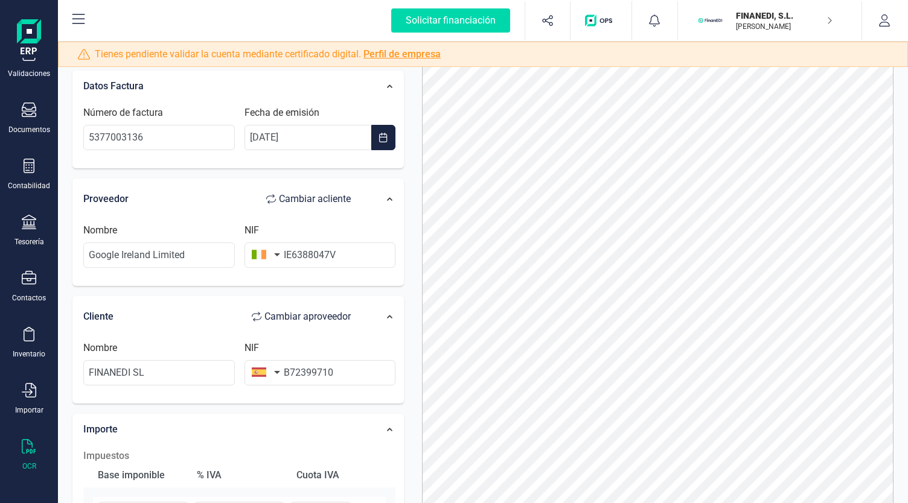
scroll to position [0, 0]
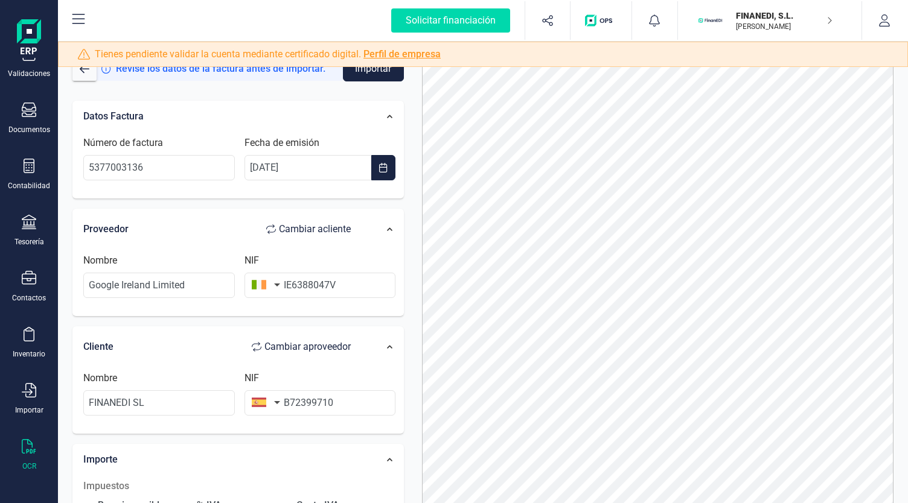
click at [370, 84] on form "Revise los datos de la factura antes de importar. Importar Datos Factura Número…" at bounding box center [237, 312] width 331 height 513
click at [372, 75] on button "Importar" at bounding box center [373, 68] width 61 height 25
drag, startPoint x: 292, startPoint y: 285, endPoint x: 275, endPoint y: 292, distance: 18.2
click at [275, 288] on div "NIF IE6388047V" at bounding box center [320, 275] width 161 height 45
type input "6388047V"
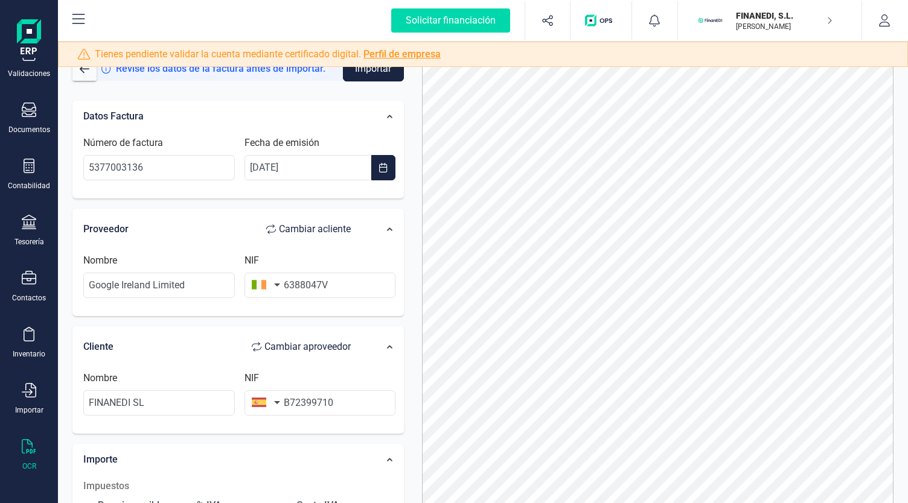
click at [363, 76] on button "Importar" at bounding box center [373, 68] width 61 height 25
